Goal: Understand process/instructions: Learn about a topic

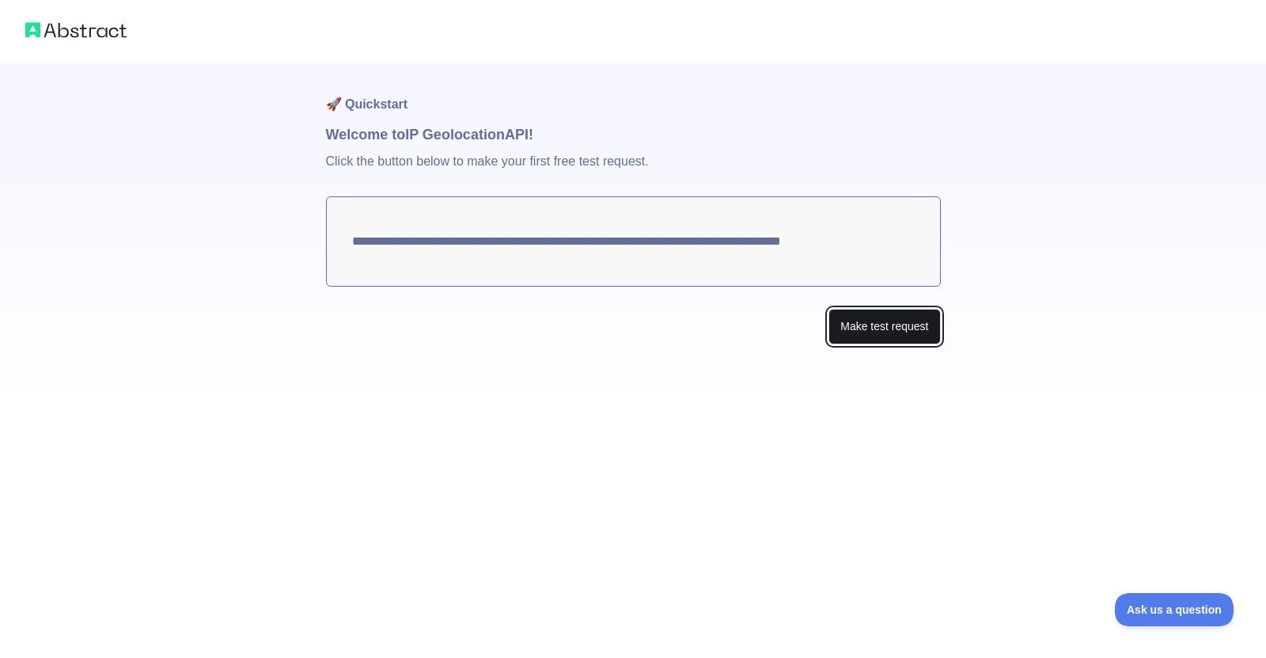
click at [868, 324] on button "Make test request" at bounding box center [884, 327] width 112 height 36
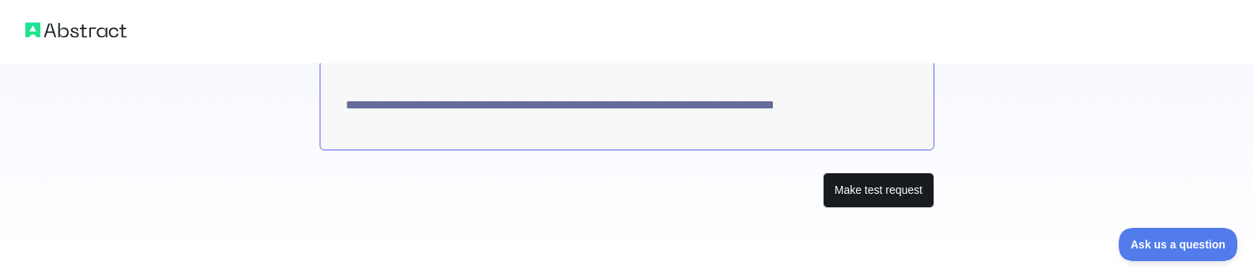
scroll to position [138, 0]
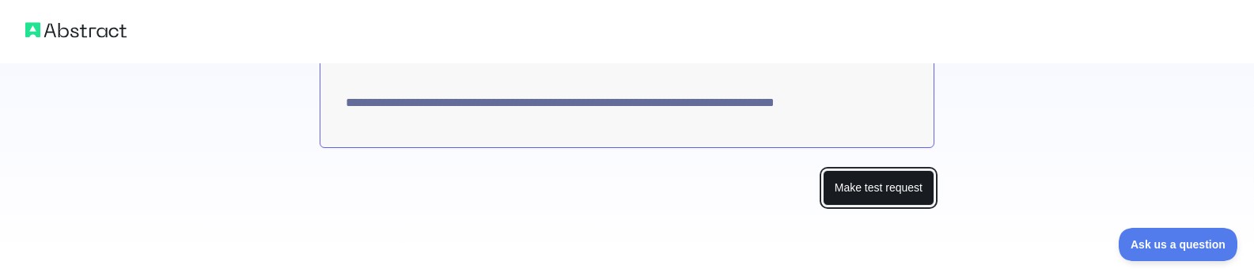
click at [865, 189] on button "Make test request" at bounding box center [879, 188] width 112 height 36
